Goal: Task Accomplishment & Management: Manage account settings

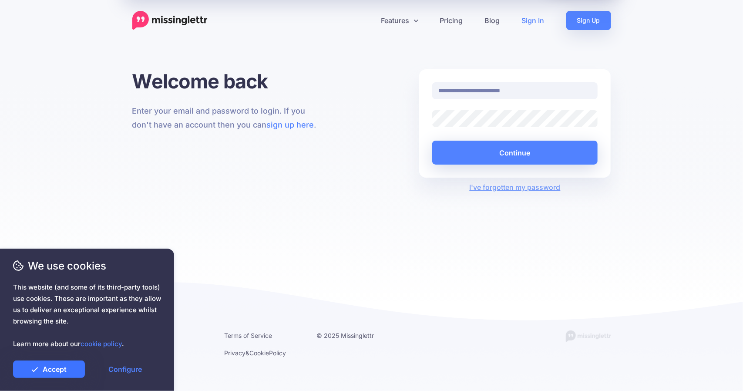
click at [64, 368] on link "Accept" at bounding box center [49, 368] width 72 height 17
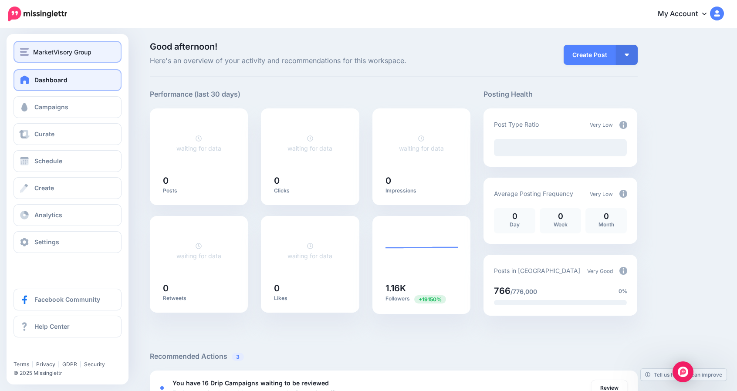
click at [48, 54] on span "MarketVisory Group" at bounding box center [62, 52] width 58 height 10
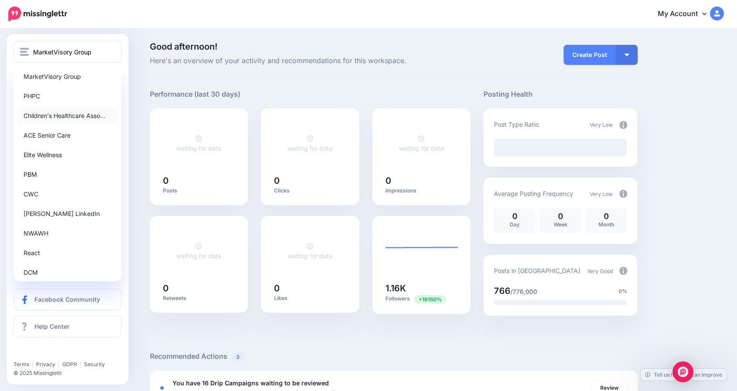
click at [43, 119] on link "Children's Healthcare Asso…" at bounding box center [67, 115] width 101 height 17
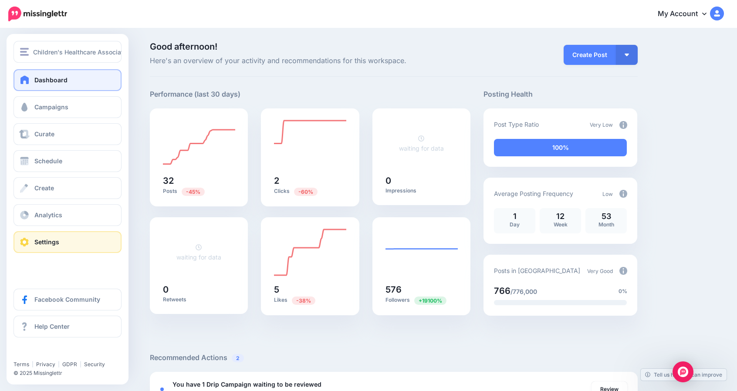
click at [34, 241] on link "Settings" at bounding box center [67, 242] width 108 height 22
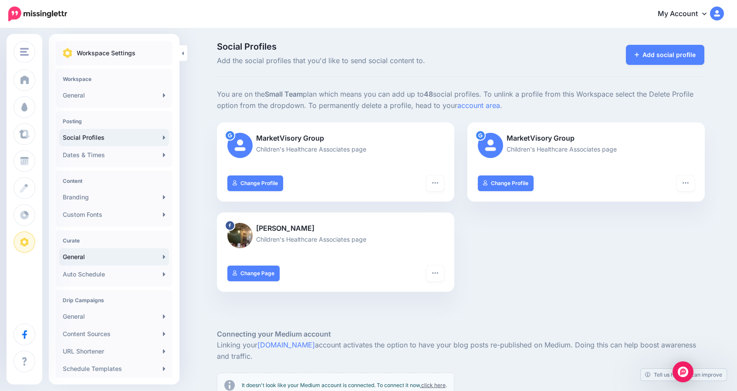
click at [93, 255] on link "General" at bounding box center [114, 256] width 110 height 17
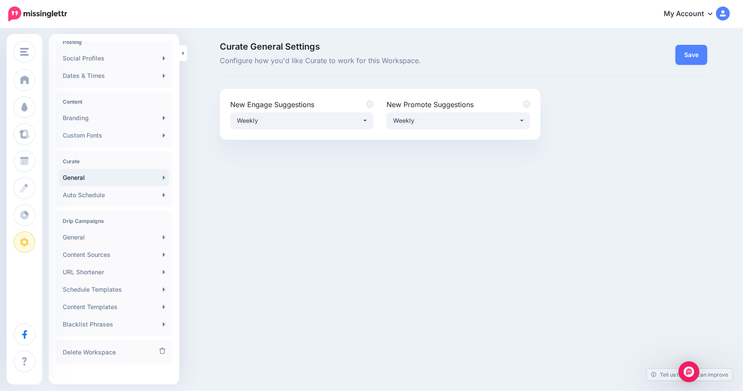
scroll to position [80, 0]
click at [92, 233] on link "General" at bounding box center [114, 236] width 110 height 17
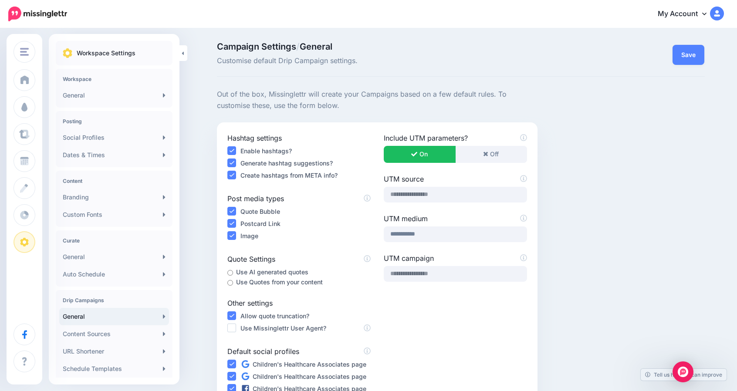
click at [232, 150] on ins at bounding box center [231, 150] width 9 height 9
click at [233, 178] on ins at bounding box center [231, 175] width 9 height 9
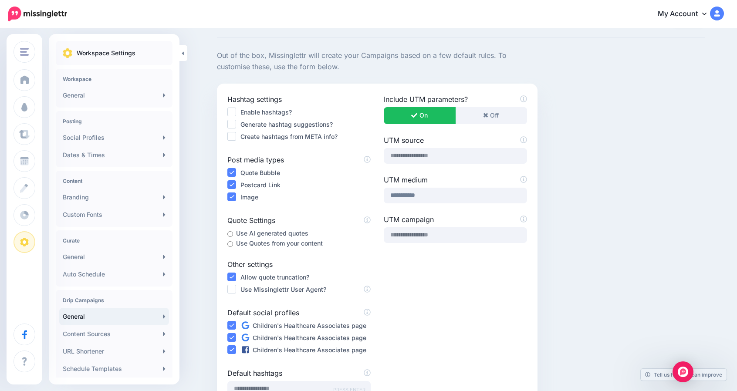
scroll to position [36, 0]
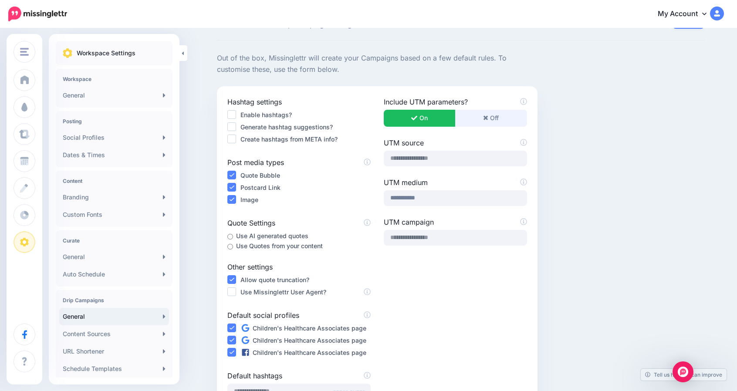
click at [488, 116] on icon "button" at bounding box center [485, 118] width 5 height 5
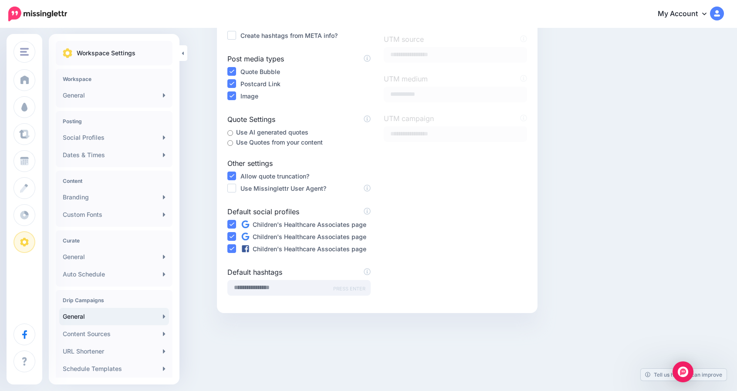
scroll to position [0, 0]
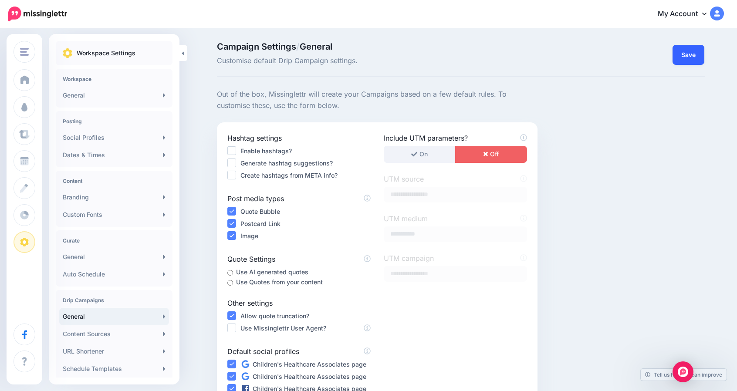
click at [693, 50] on button "Save" at bounding box center [688, 55] width 32 height 20
click at [706, 12] on link "My Account" at bounding box center [686, 13] width 75 height 21
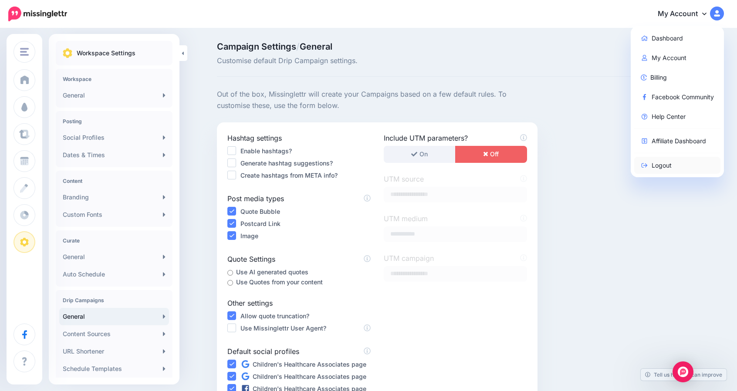
click at [660, 161] on link "Logout" at bounding box center [677, 165] width 87 height 17
